Goal: Check status: Check status

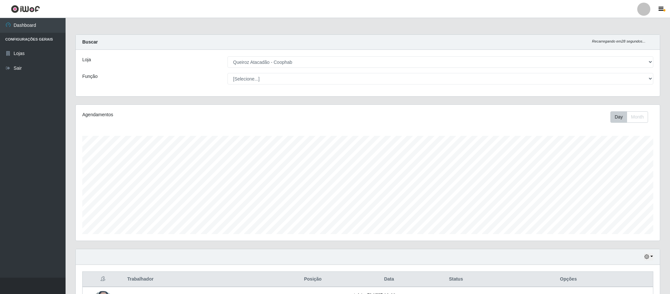
select select "463"
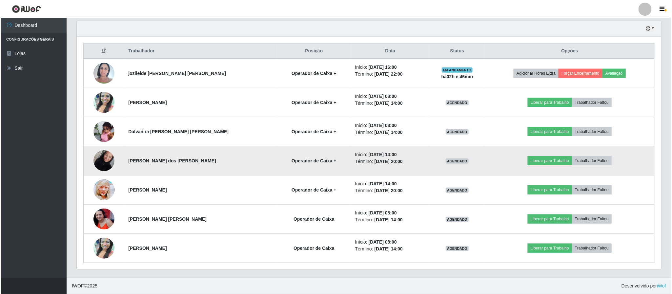
scroll to position [137, 584]
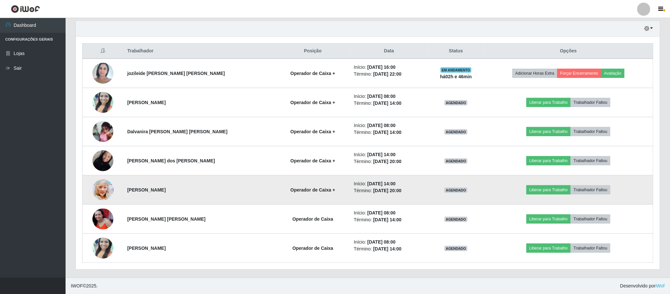
click at [106, 190] on img at bounding box center [102, 190] width 21 height 30
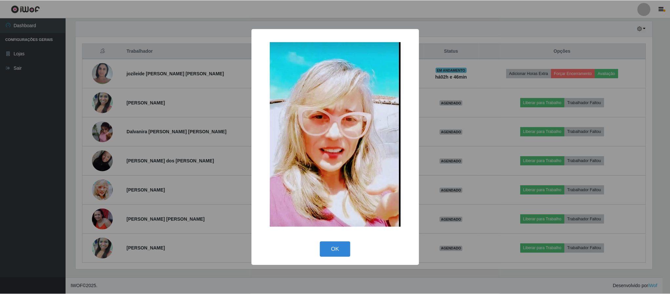
scroll to position [137, 578]
click at [330, 248] on button "OK" at bounding box center [336, 249] width 30 height 15
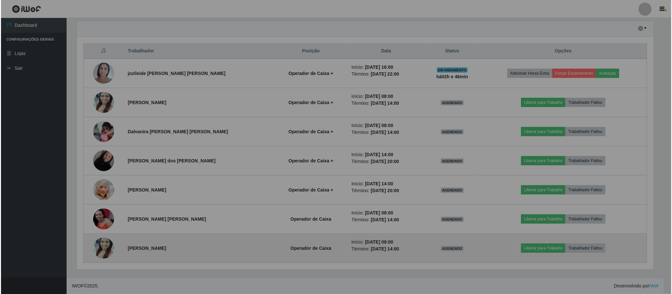
scroll to position [137, 584]
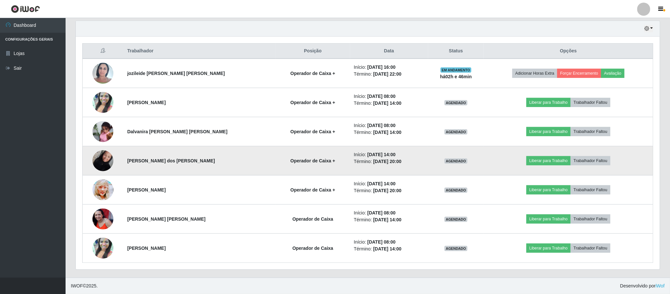
click at [106, 161] on img at bounding box center [102, 161] width 21 height 28
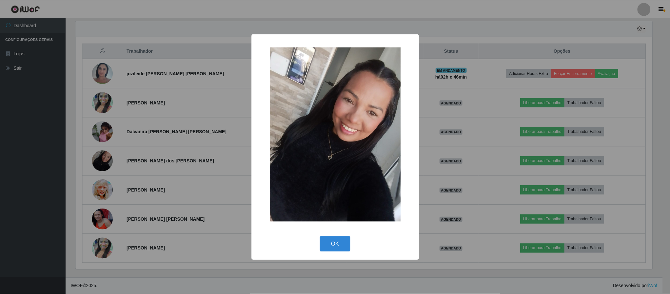
scroll to position [137, 578]
click at [338, 243] on button "OK" at bounding box center [336, 244] width 30 height 15
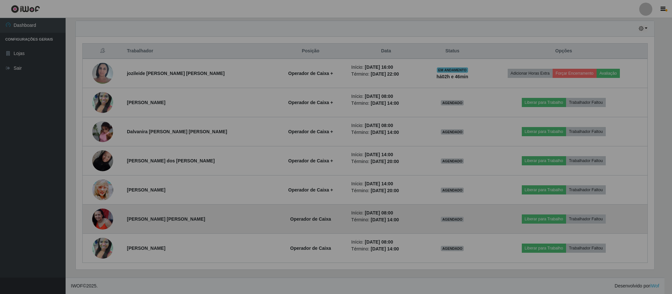
scroll to position [137, 584]
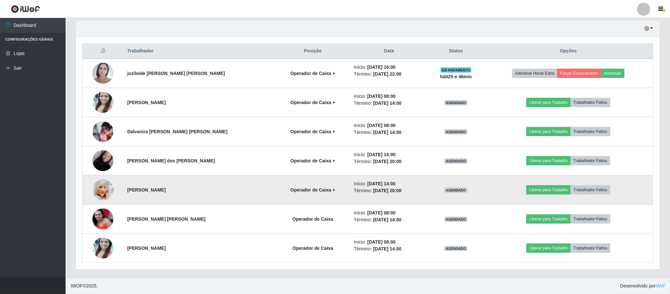
click at [104, 193] on img at bounding box center [102, 190] width 21 height 30
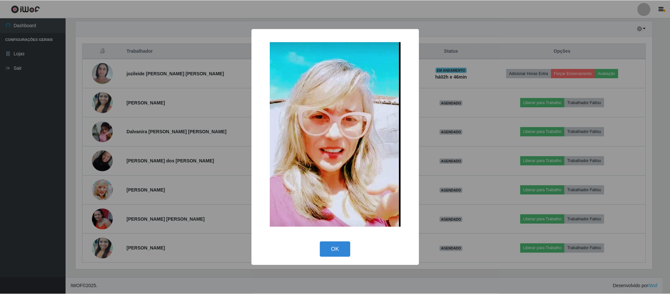
scroll to position [137, 578]
click at [339, 245] on button "OK" at bounding box center [336, 249] width 30 height 15
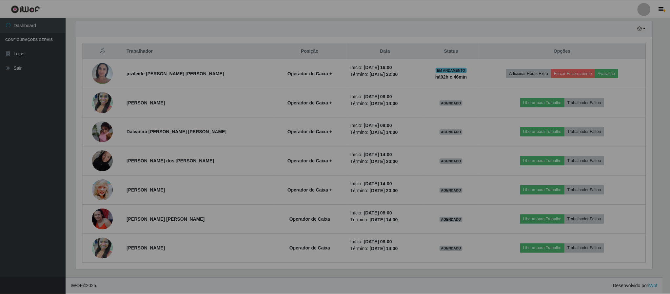
scroll to position [137, 584]
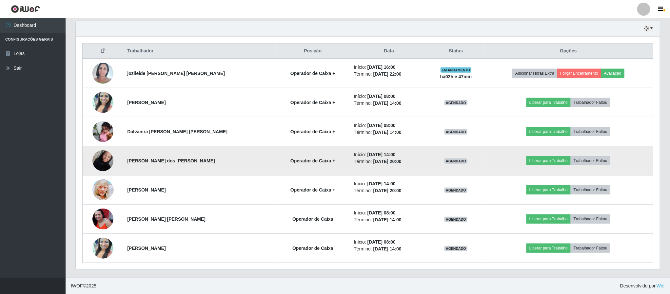
click at [105, 161] on img at bounding box center [102, 161] width 21 height 28
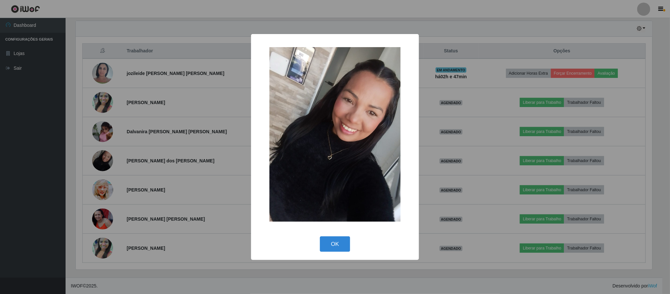
scroll to position [137, 578]
click at [332, 247] on button "OK" at bounding box center [336, 244] width 30 height 15
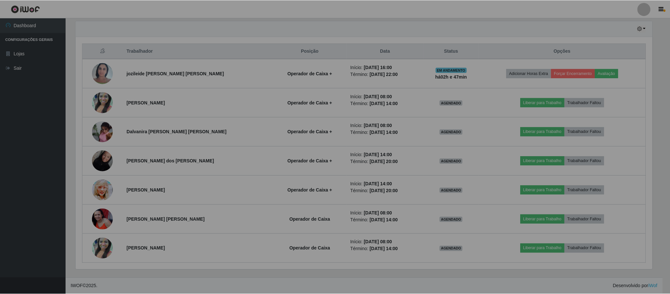
scroll to position [137, 584]
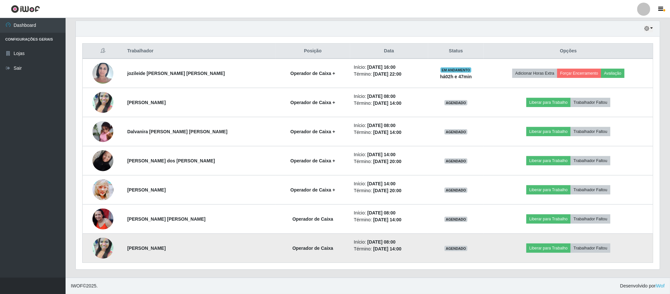
click at [109, 246] on img at bounding box center [102, 248] width 21 height 37
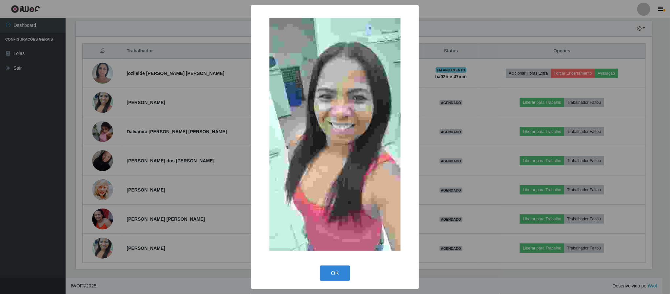
scroll to position [137, 578]
click at [327, 276] on button "OK" at bounding box center [336, 273] width 30 height 15
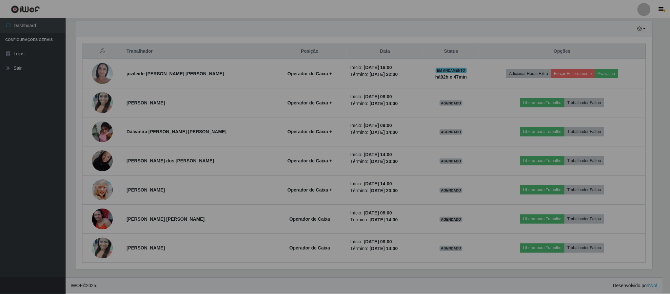
scroll to position [137, 584]
